Goal: Information Seeking & Learning: Learn about a topic

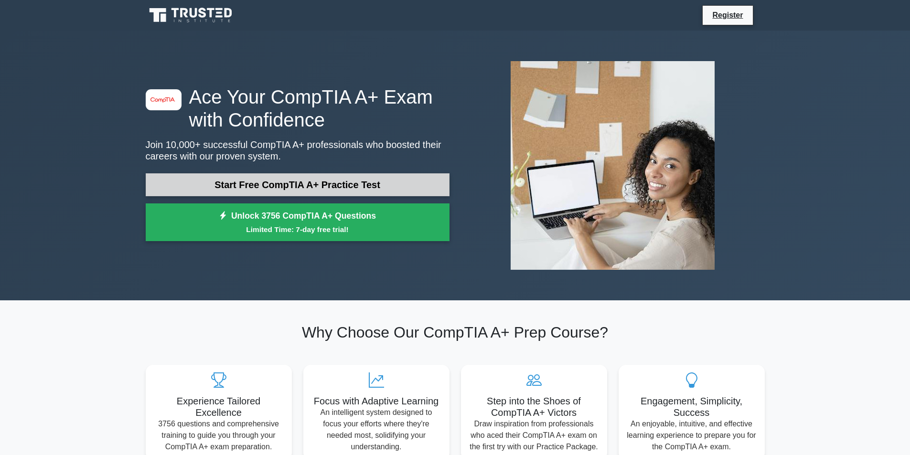
click at [360, 184] on link "Start Free CompTIA A+ Practice Test" at bounding box center [298, 184] width 304 height 23
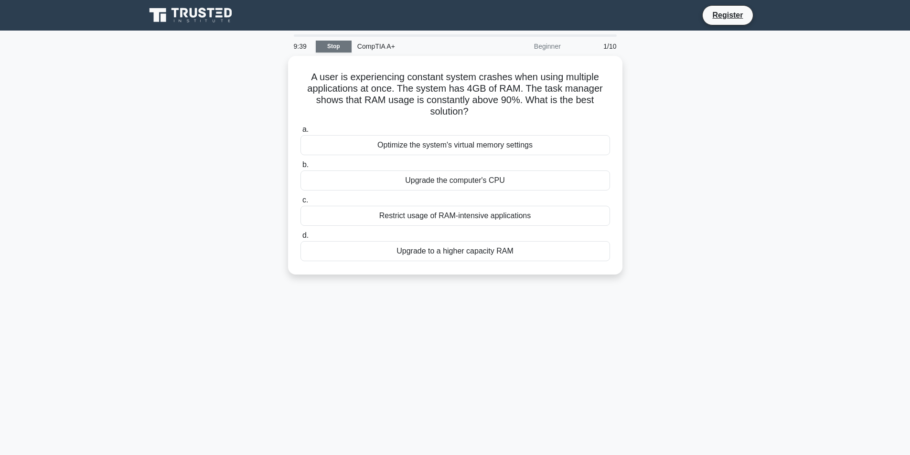
click at [335, 45] on link "Stop" at bounding box center [334, 47] width 36 height 12
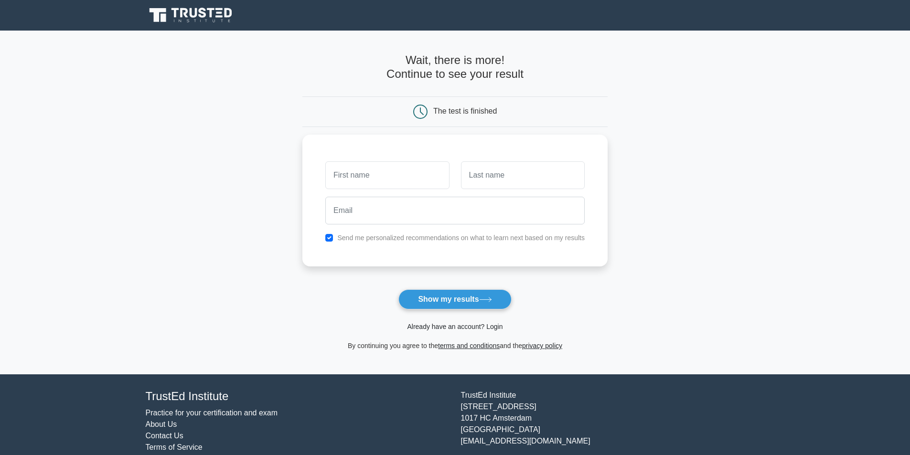
click at [472, 329] on link "Already have an account? Login" at bounding box center [455, 327] width 96 height 8
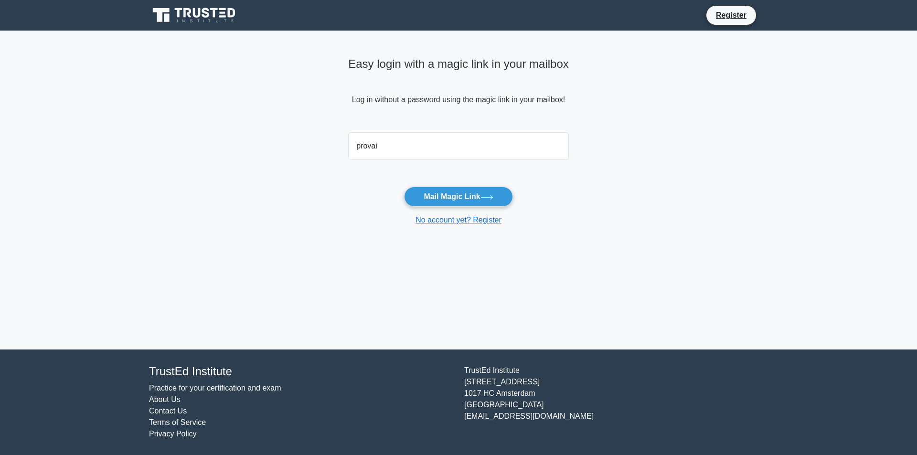
type input "[EMAIL_ADDRESS][DOMAIN_NAME]"
click at [490, 199] on icon at bounding box center [487, 197] width 13 height 5
